Goal: Transaction & Acquisition: Purchase product/service

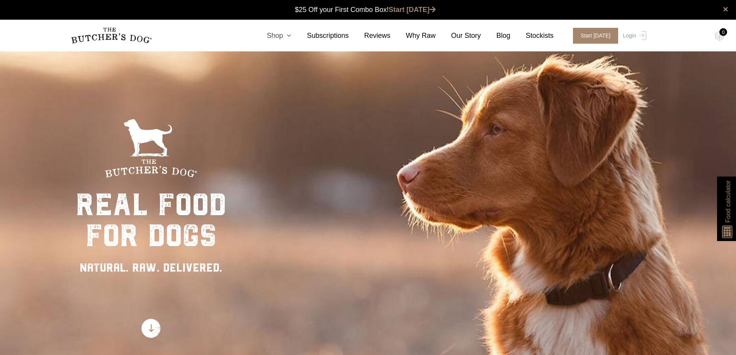
click at [291, 34] on icon at bounding box center [287, 35] width 9 height 7
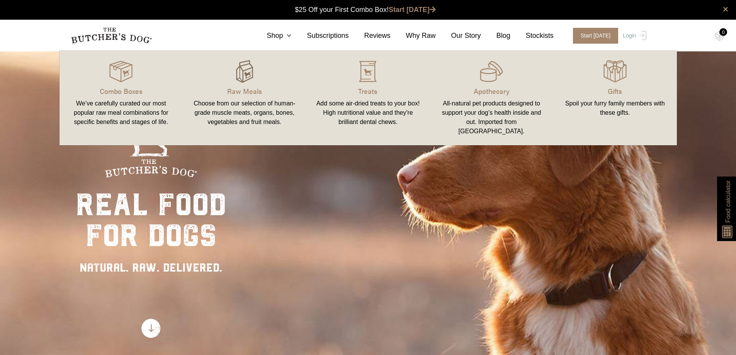
click at [264, 73] on div at bounding box center [244, 71] width 105 height 23
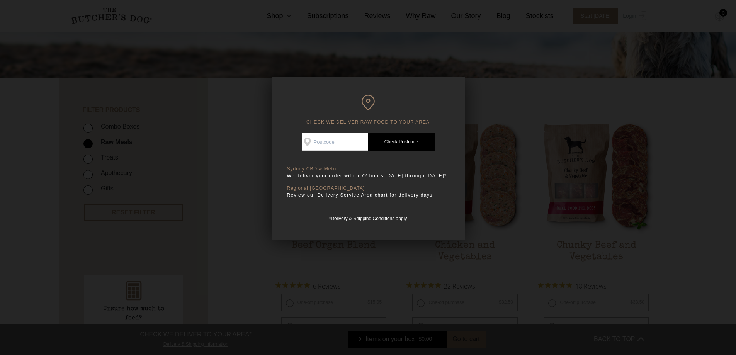
click at [350, 143] on input "Check Availability At" at bounding box center [335, 142] width 66 height 18
type input "2077"
click at [405, 135] on link "Check Postcode" at bounding box center [401, 142] width 66 height 18
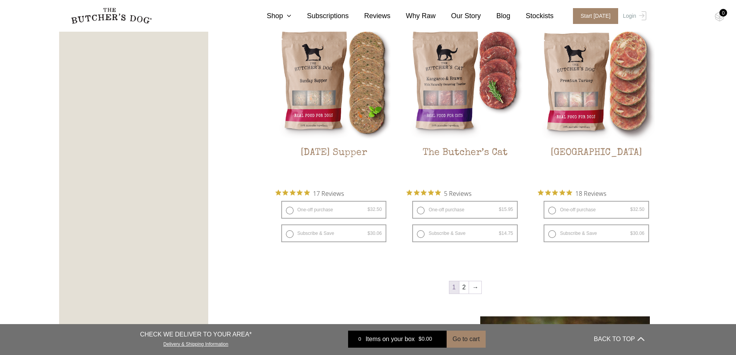
scroll to position [1043, 0]
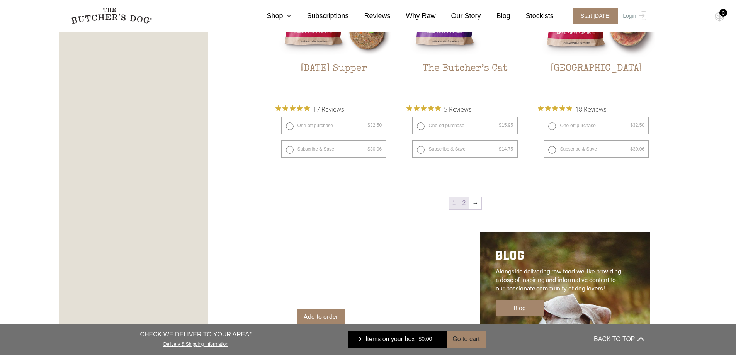
click at [464, 207] on link "2" at bounding box center [464, 203] width 10 height 12
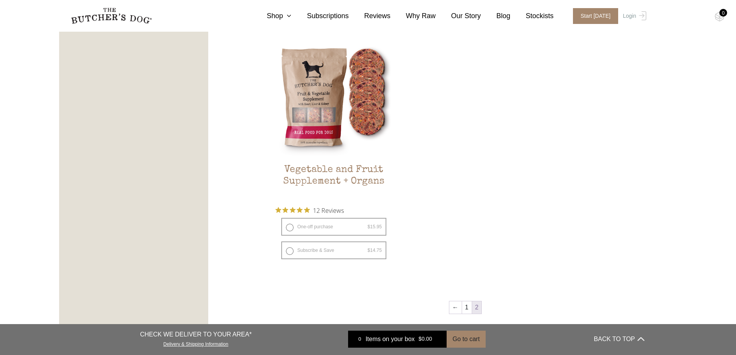
scroll to position [484, 0]
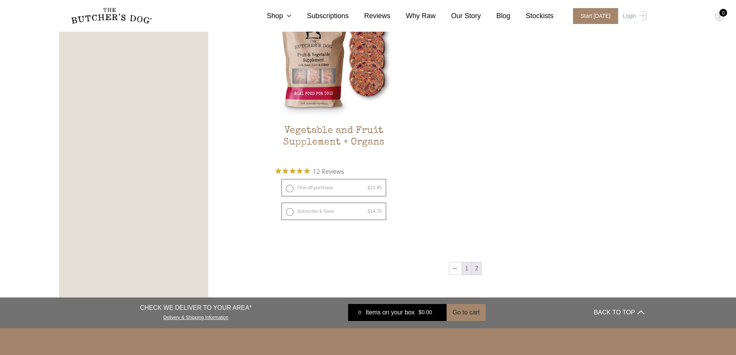
click at [467, 267] on link "1" at bounding box center [467, 268] width 10 height 12
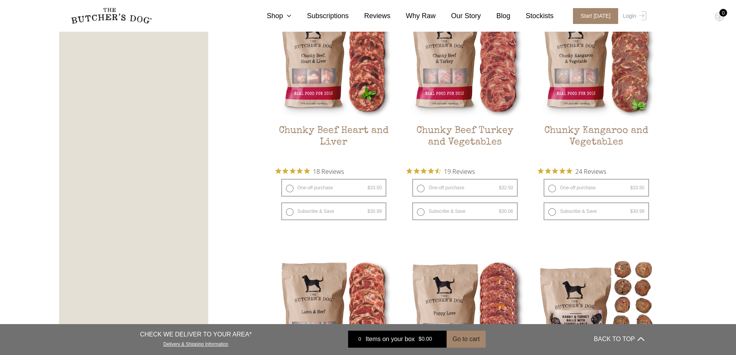
scroll to position [716, 0]
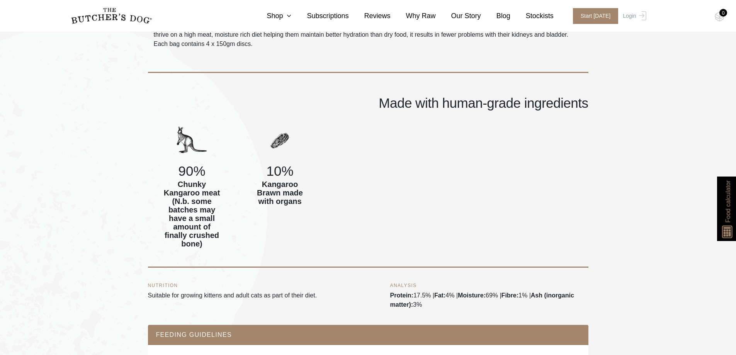
scroll to position [348, 0]
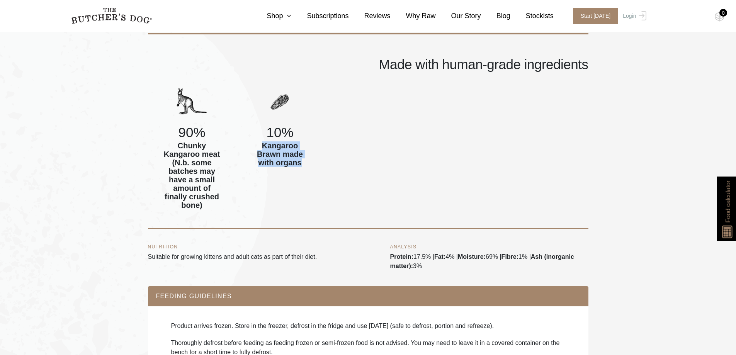
drag, startPoint x: 263, startPoint y: 144, endPoint x: 316, endPoint y: 168, distance: 58.3
click at [316, 168] on div "10% Kangaroo Brawn made with organs" at bounding box center [280, 150] width 88 height 126
click at [328, 175] on div "90% Chunky Kangaroo meat (N.b. some batches may have a small amount of finally …" at bounding box center [368, 158] width 440 height 143
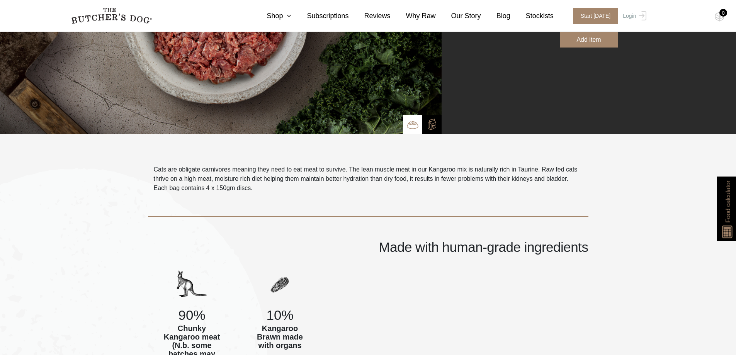
scroll to position [0, 0]
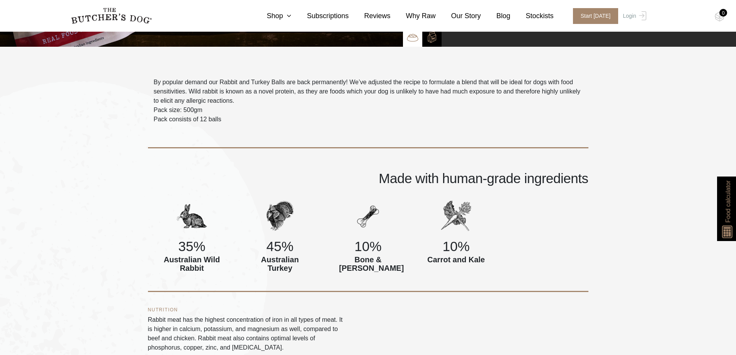
scroll to position [309, 0]
